Goal: Understand process/instructions: Learn how to perform a task or action

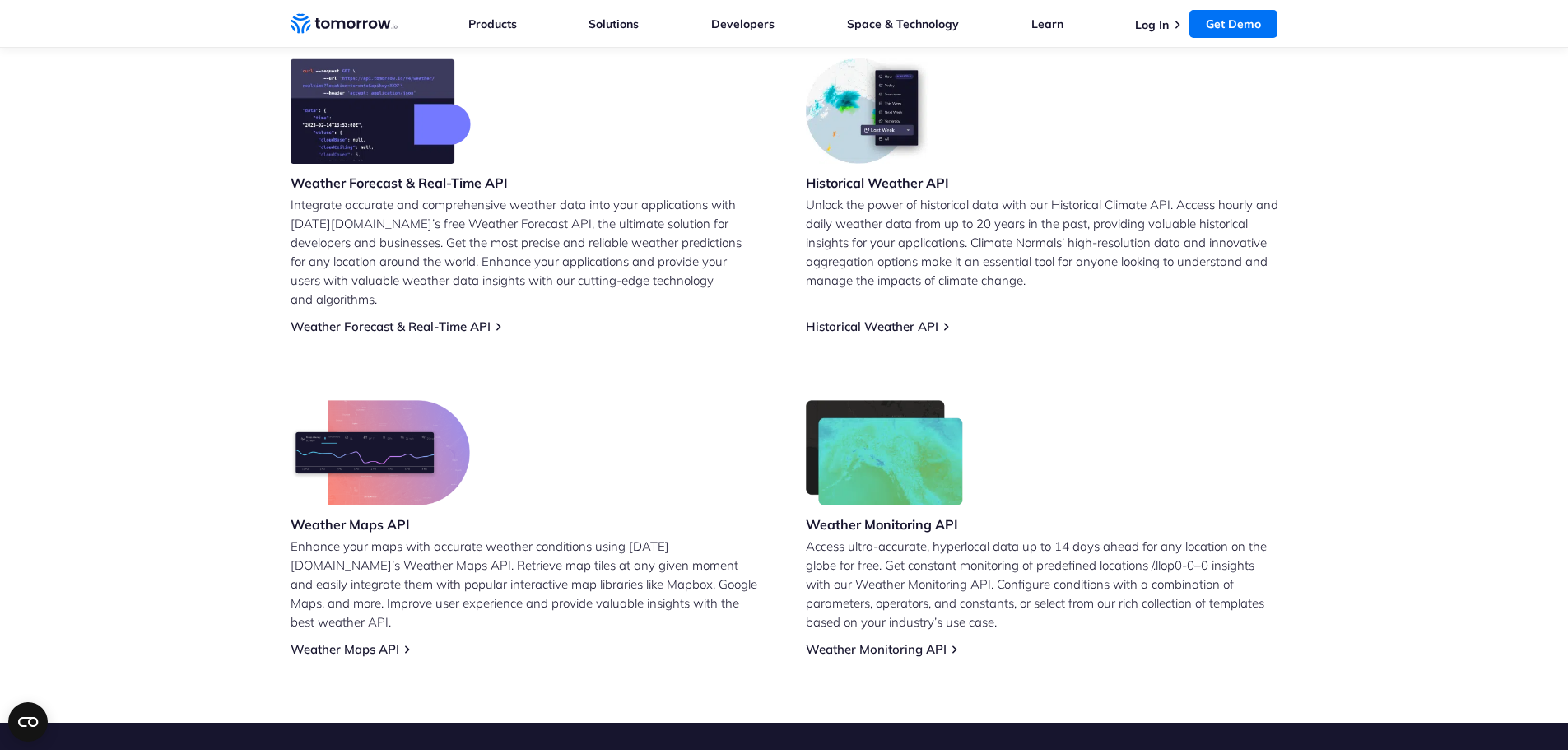
scroll to position [660, 0]
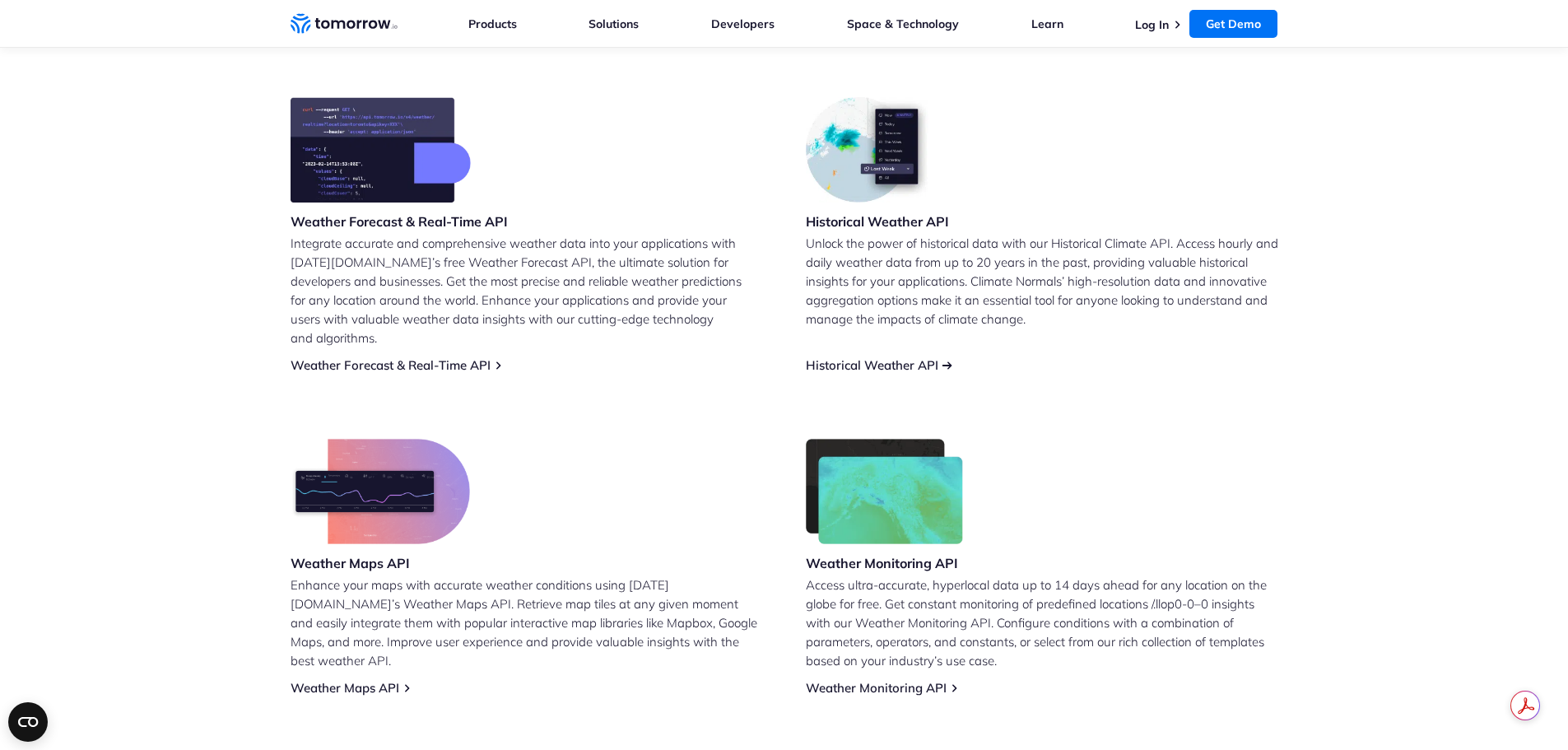
click at [898, 357] on link "Historical Weather API" at bounding box center [872, 365] width 132 height 16
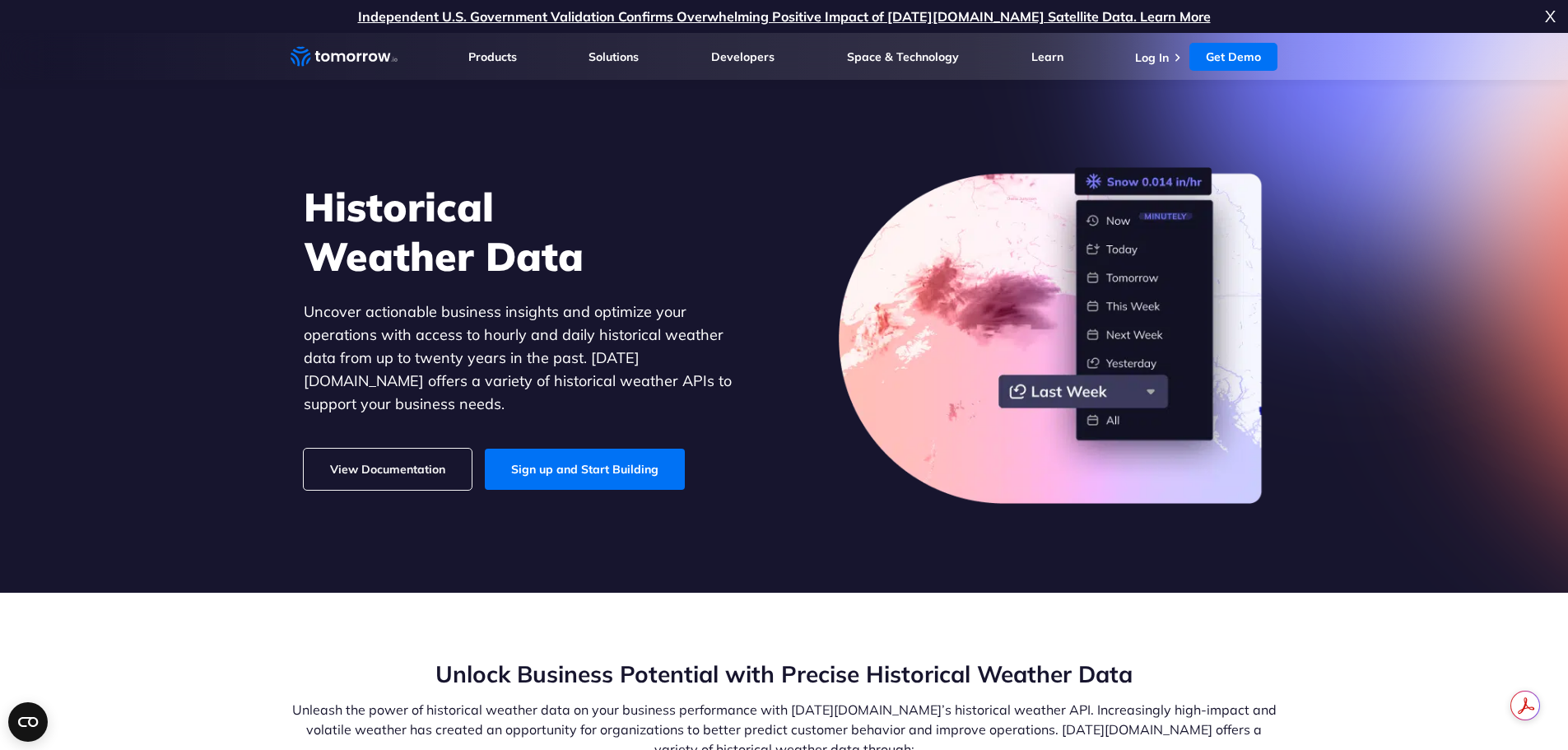
click at [410, 465] on link "View Documentation" at bounding box center [388, 469] width 168 height 41
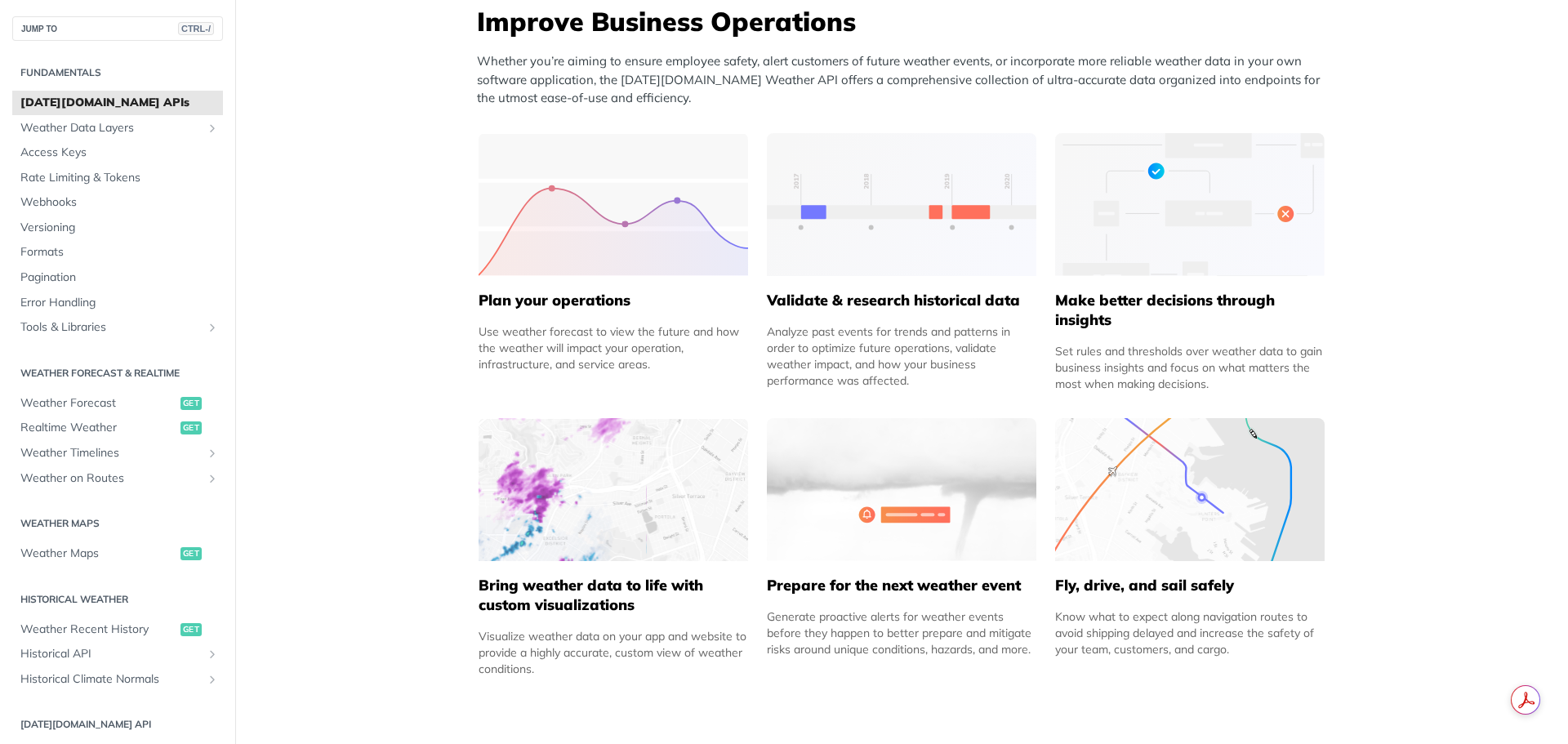
scroll to position [735, 0]
